Goal: Task Accomplishment & Management: Manage account settings

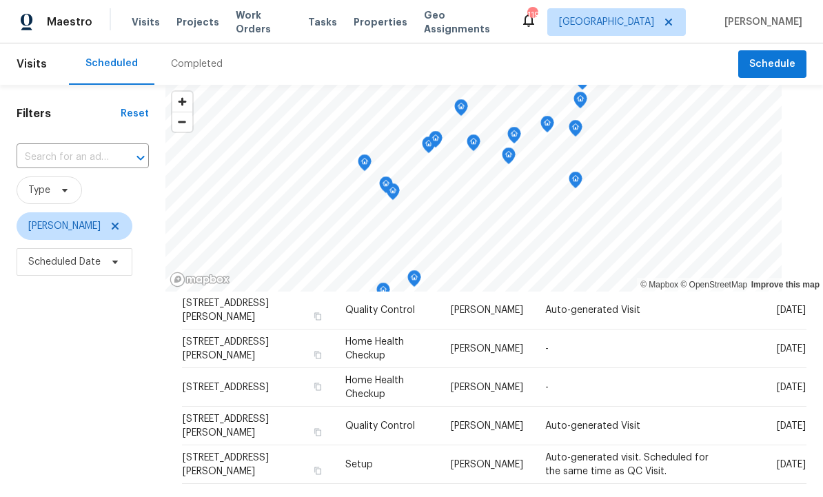
scroll to position [332, 0]
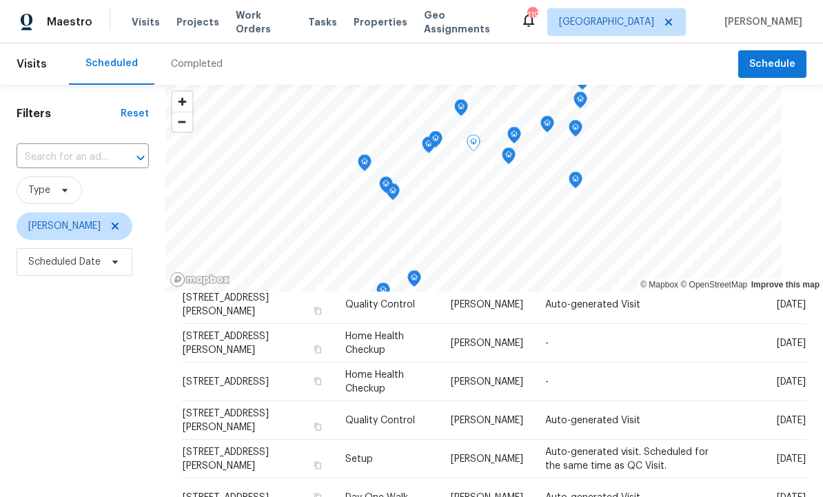
click at [702, 339] on td "-" at bounding box center [628, 343] width 188 height 39
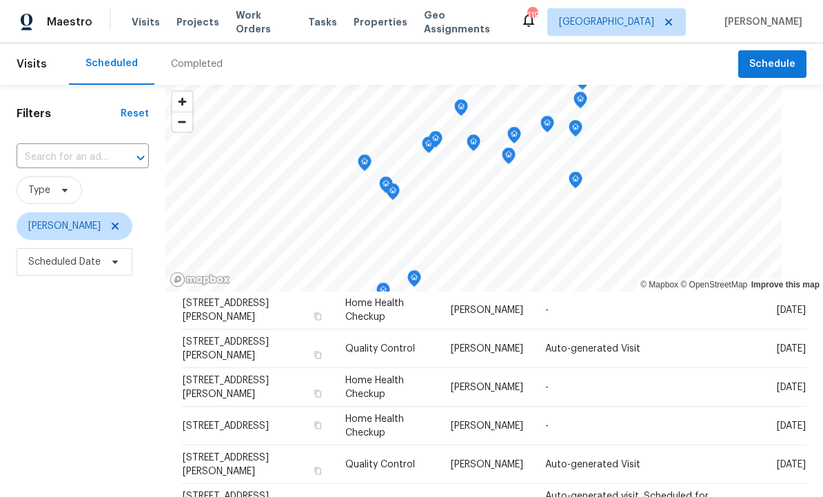
scroll to position [292, 0]
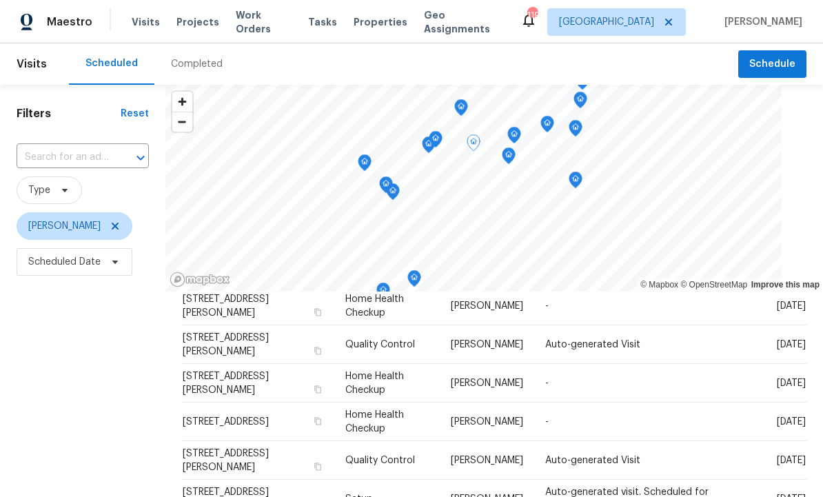
click at [0, 0] on icon at bounding box center [0, 0] width 0 height 0
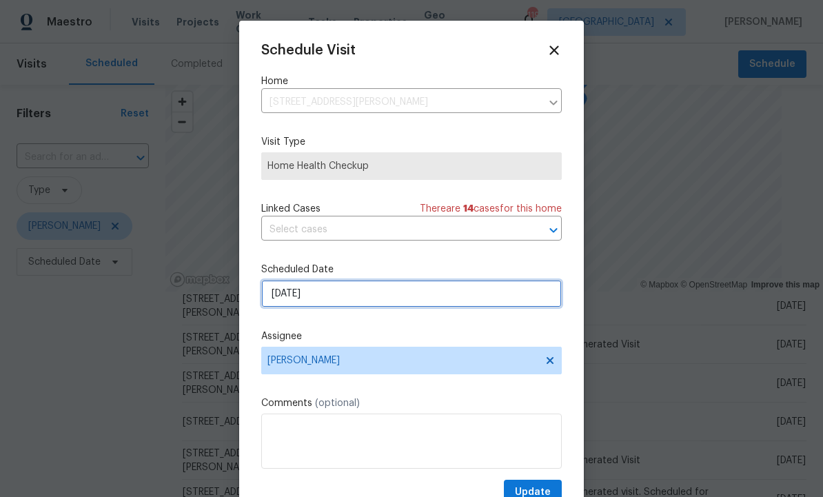
click at [347, 297] on input "[DATE]" at bounding box center [411, 294] width 301 height 28
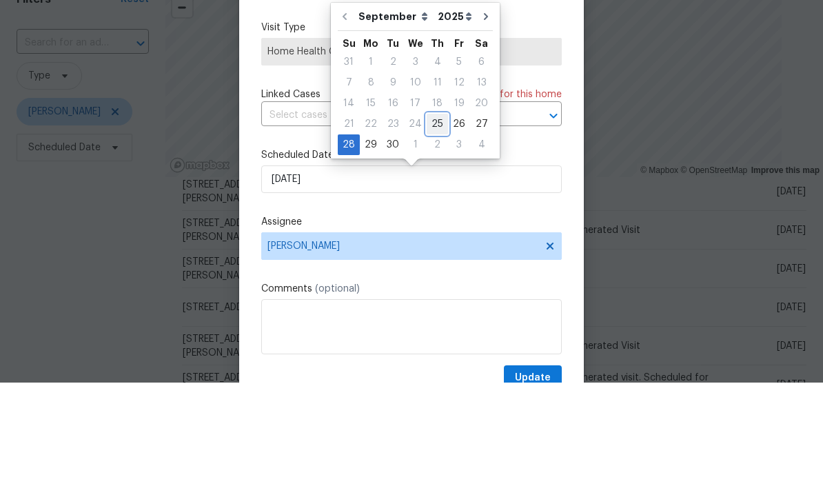
click at [432, 229] on div "25" at bounding box center [437, 238] width 21 height 19
type input "[DATE]"
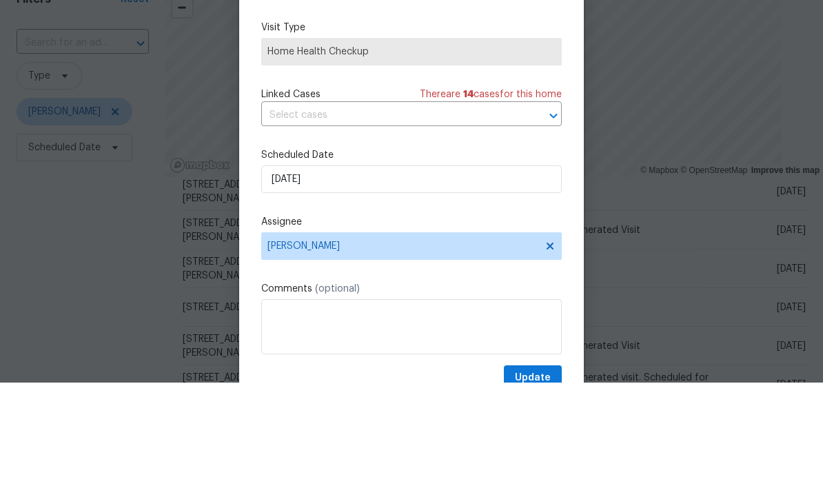
scroll to position [46, 0]
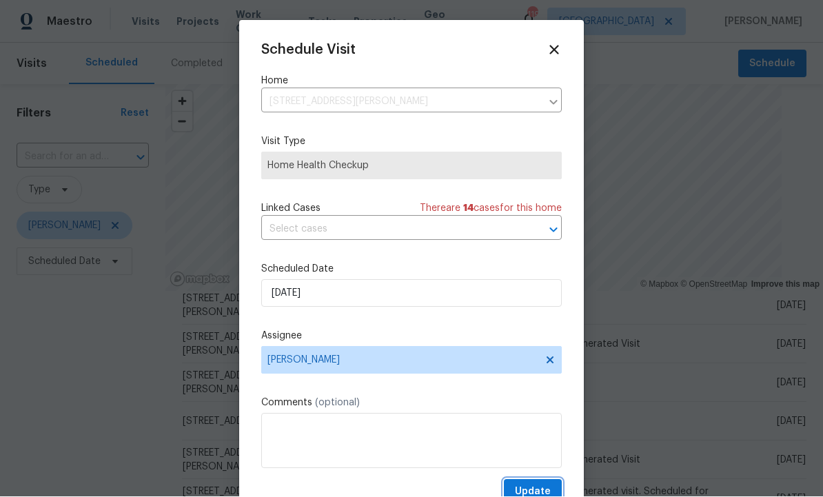
click at [543, 484] on button "Update" at bounding box center [533, 493] width 58 height 26
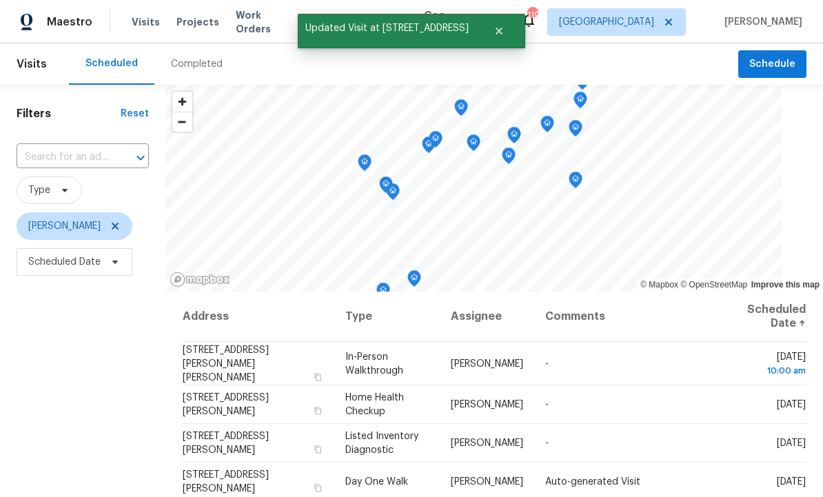
scroll to position [0, 0]
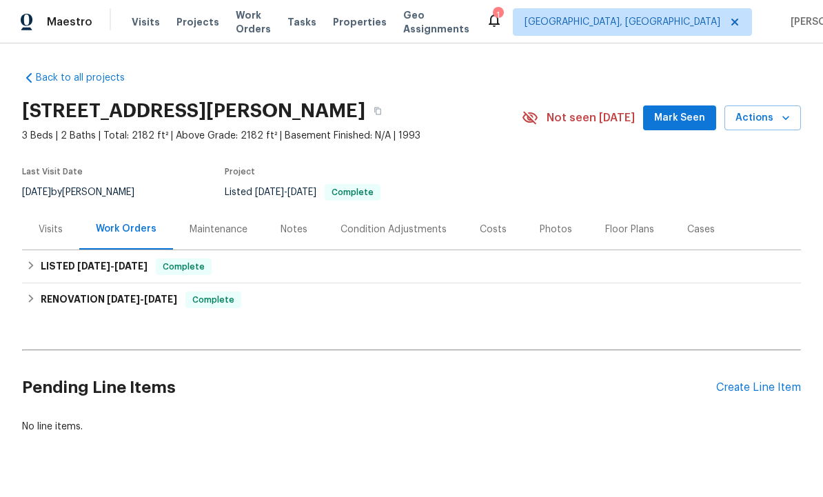
click at [221, 231] on div "Maintenance" at bounding box center [219, 230] width 58 height 14
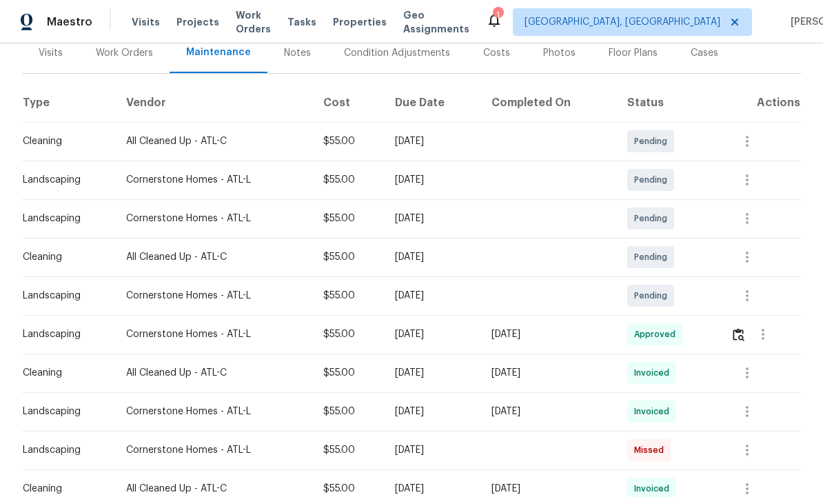
scroll to position [179, 0]
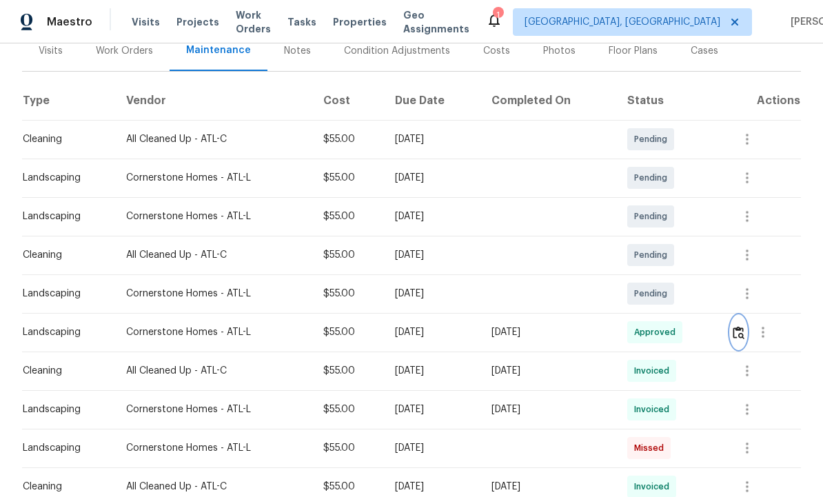
click at [745, 334] on img "button" at bounding box center [739, 332] width 12 height 13
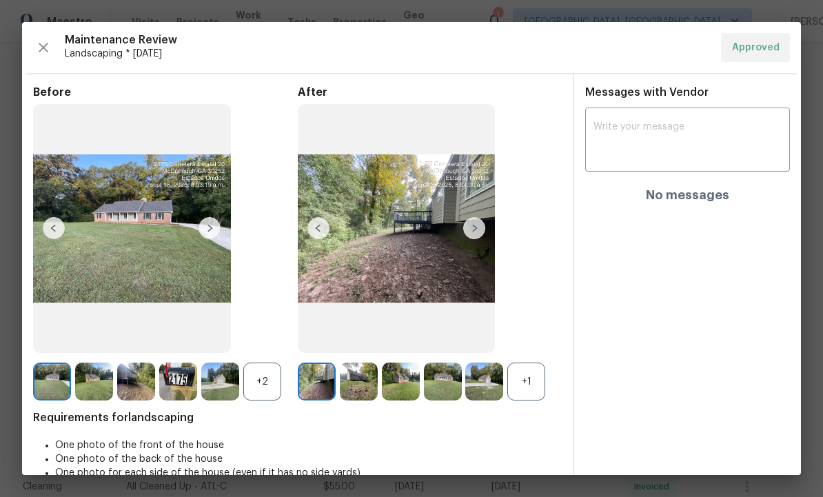
scroll to position [0, 0]
click at [476, 239] on img at bounding box center [474, 228] width 22 height 22
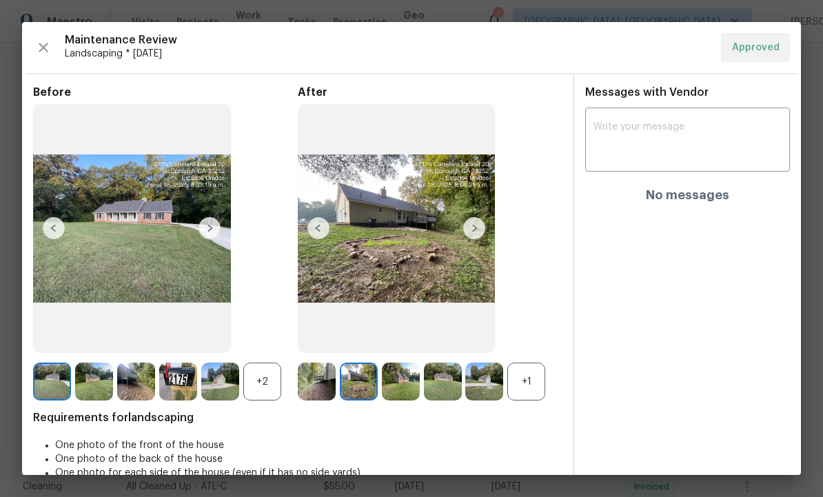
click at [473, 232] on img at bounding box center [474, 228] width 22 height 22
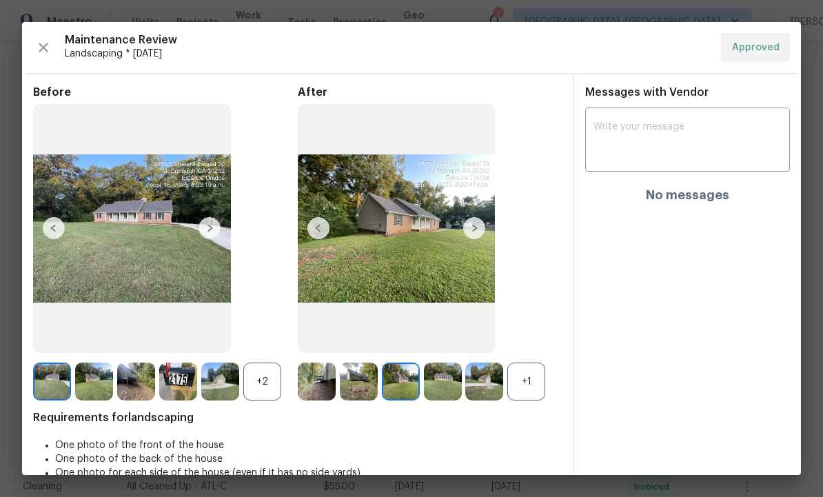
click at [481, 239] on img at bounding box center [474, 228] width 22 height 22
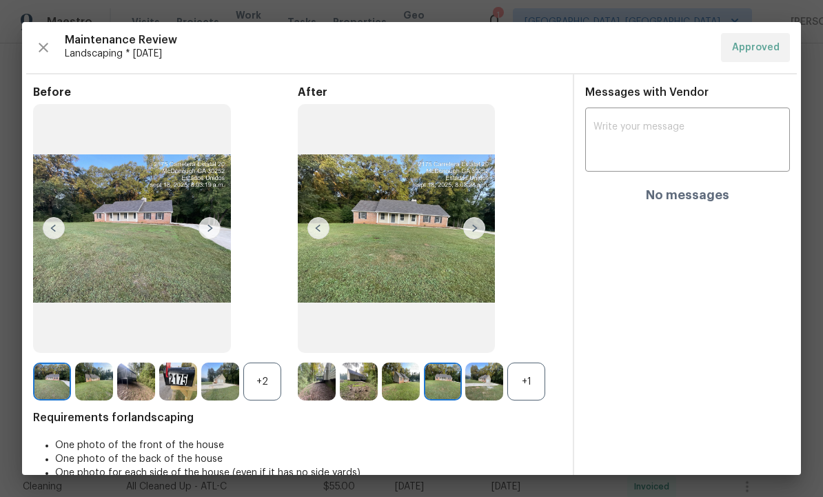
click at [472, 239] on img at bounding box center [474, 228] width 22 height 22
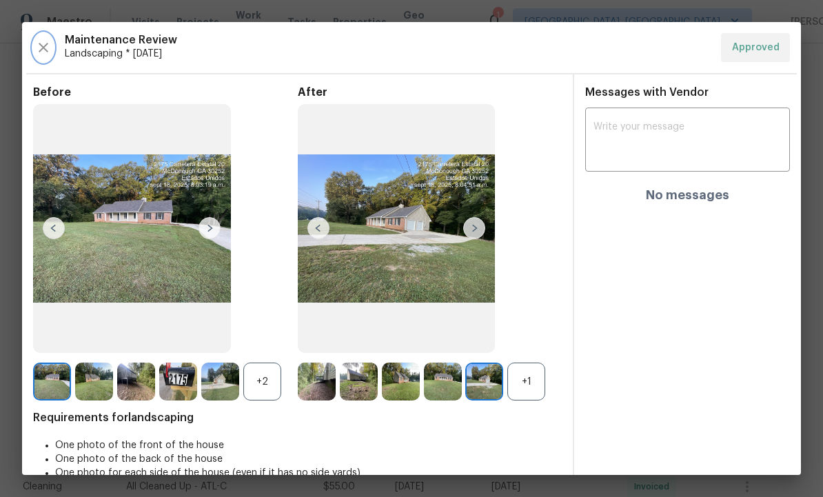
click at [44, 44] on icon "button" at bounding box center [43, 47] width 17 height 17
